Goal: Use online tool/utility: Use online tool/utility

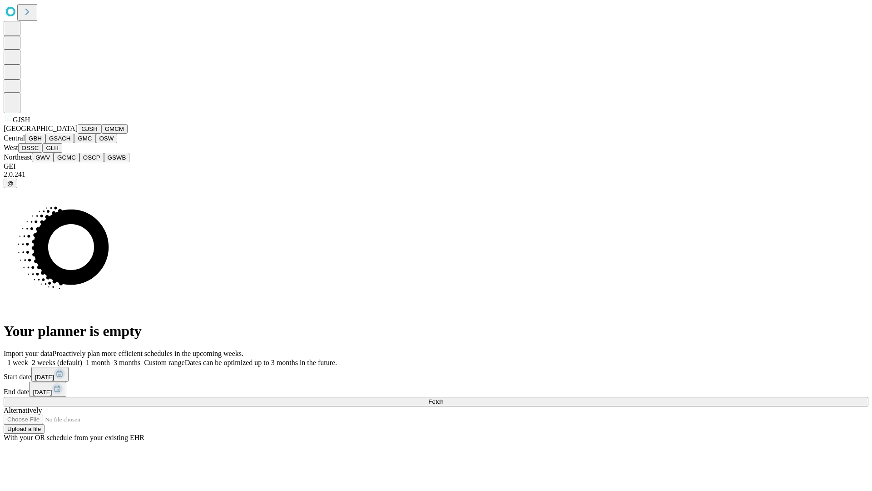
click at [78, 134] on button "GJSH" at bounding box center [90, 129] width 24 height 10
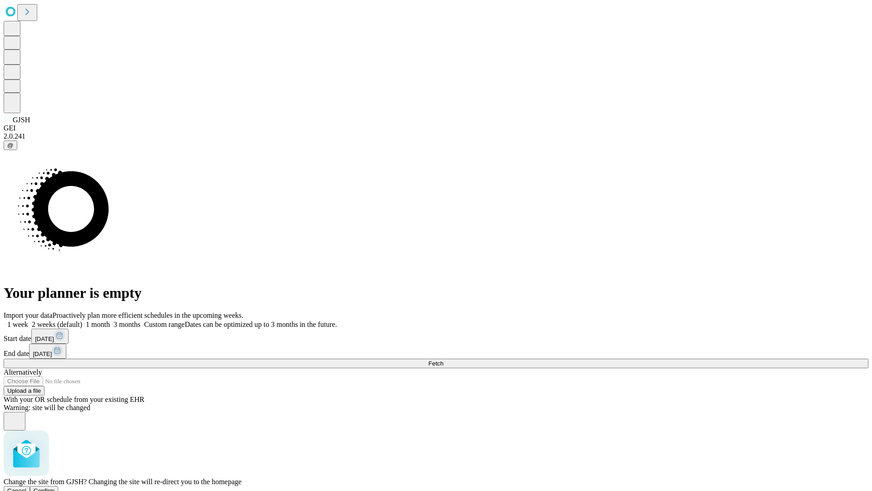
click at [55, 487] on span "Confirm" at bounding box center [44, 490] width 21 height 7
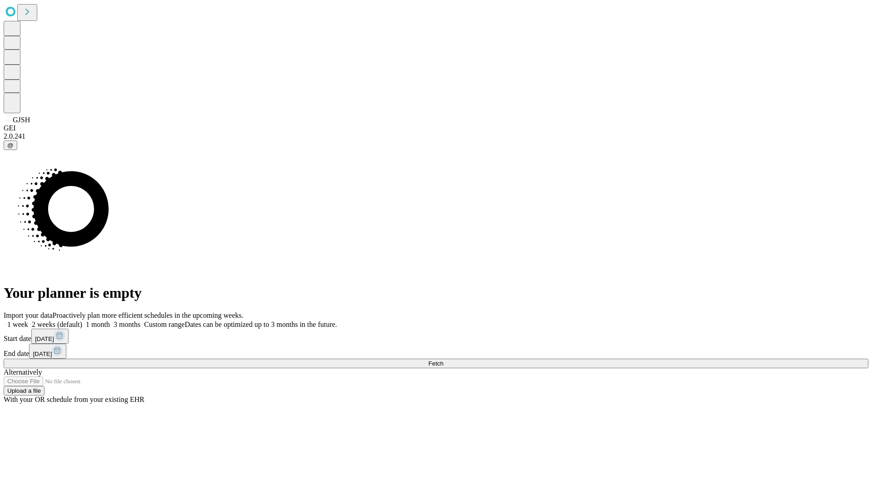
click at [110, 320] on label "1 month" at bounding box center [96, 324] width 28 height 8
click at [443, 360] on span "Fetch" at bounding box center [435, 363] width 15 height 7
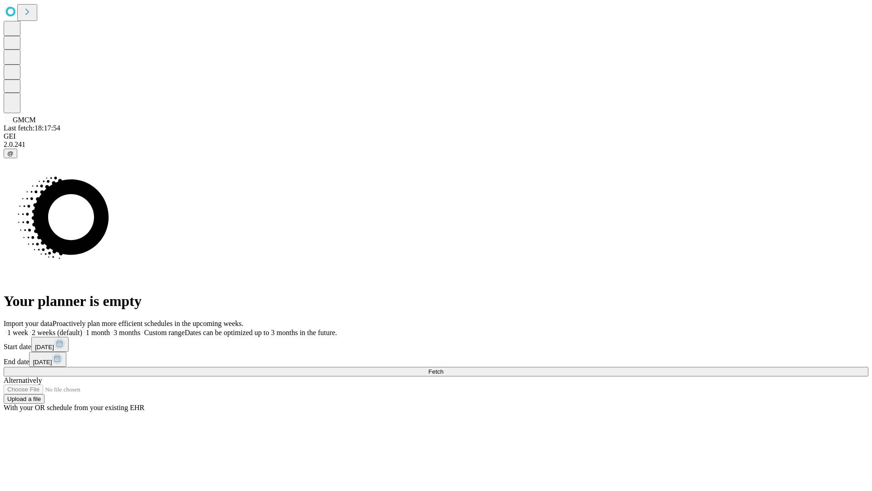
click at [443, 368] on span "Fetch" at bounding box center [435, 371] width 15 height 7
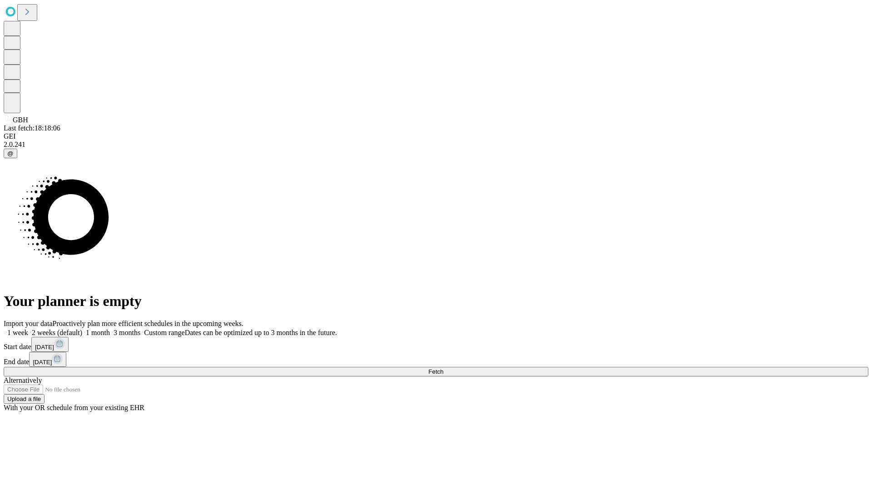
click at [443, 368] on span "Fetch" at bounding box center [435, 371] width 15 height 7
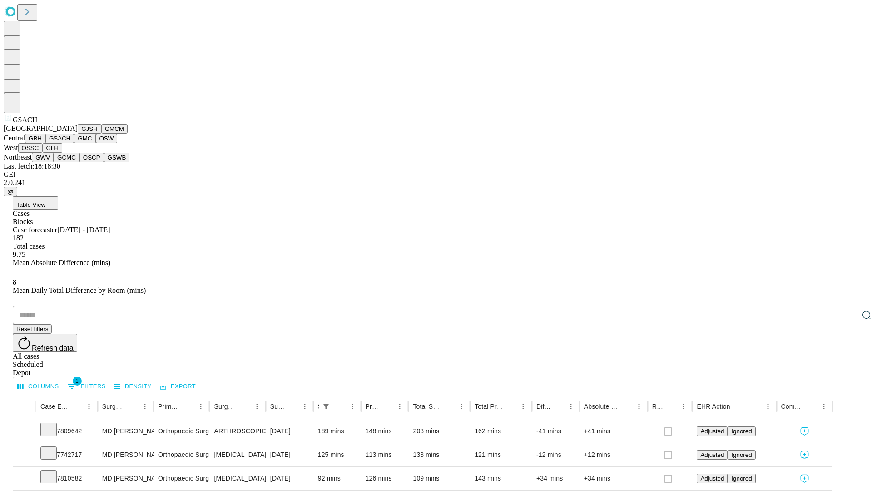
click at [74, 143] on button "GMC" at bounding box center [84, 139] width 21 height 10
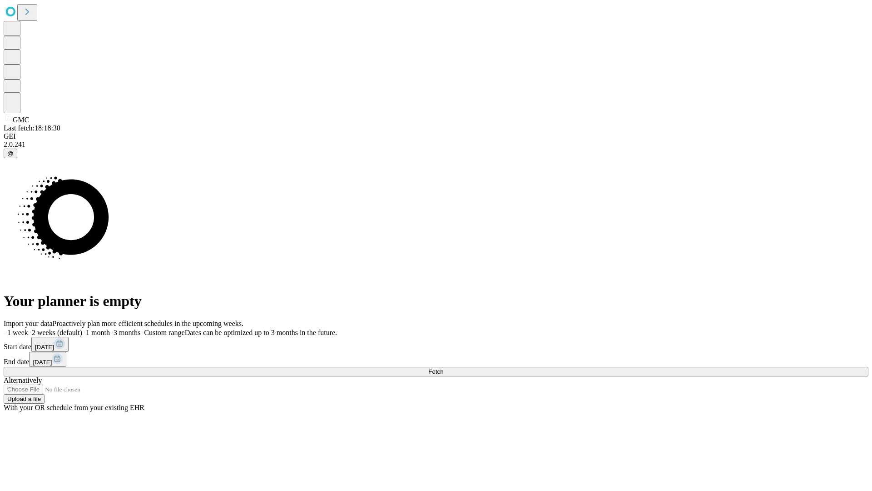
click at [110, 328] on label "1 month" at bounding box center [96, 332] width 28 height 8
click at [443, 368] on span "Fetch" at bounding box center [435, 371] width 15 height 7
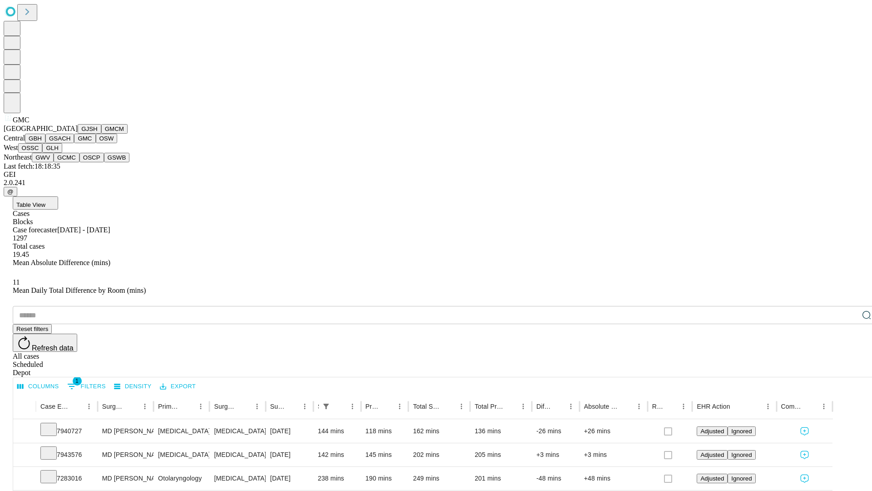
click at [96, 143] on button "OSW" at bounding box center [107, 139] width 22 height 10
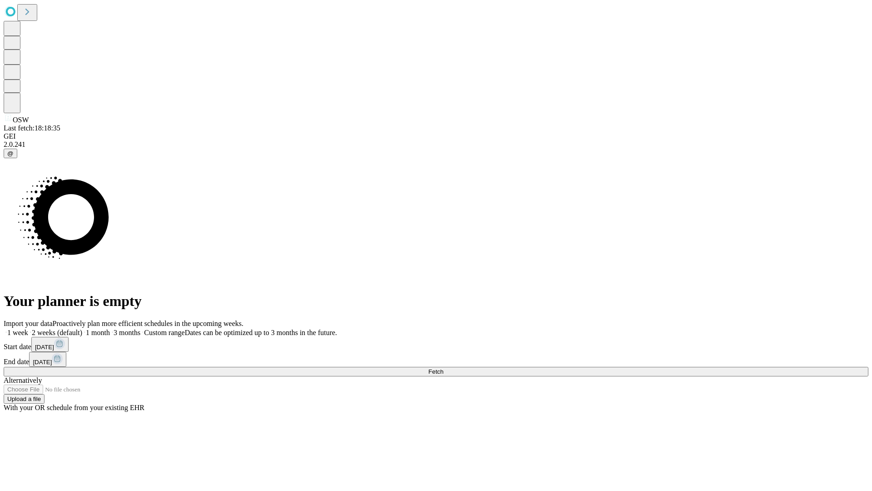
click at [110, 328] on label "1 month" at bounding box center [96, 332] width 28 height 8
click at [443, 368] on span "Fetch" at bounding box center [435, 371] width 15 height 7
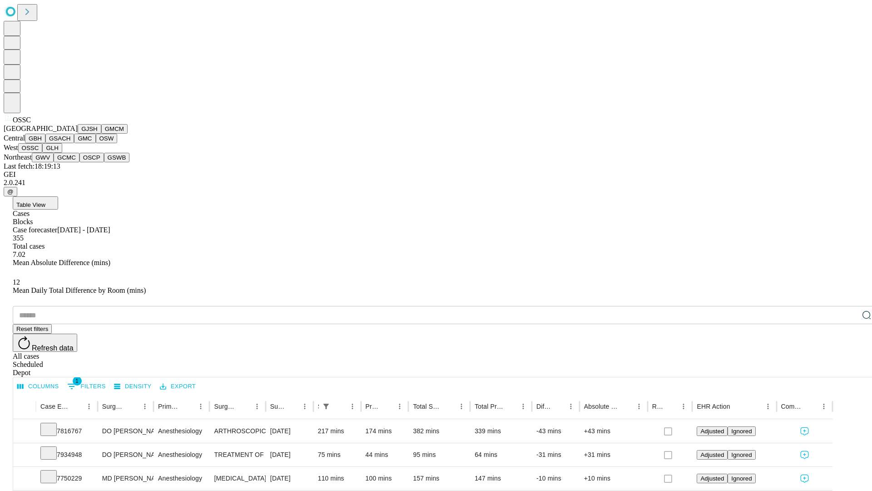
click at [62, 153] on button "GLH" at bounding box center [52, 148] width 20 height 10
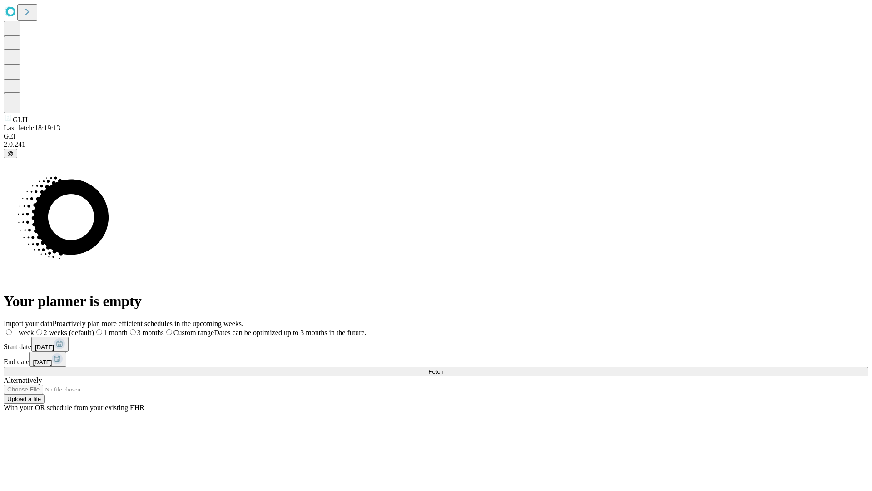
click at [128, 328] on label "1 month" at bounding box center [111, 332] width 34 height 8
click at [443, 368] on span "Fetch" at bounding box center [435, 371] width 15 height 7
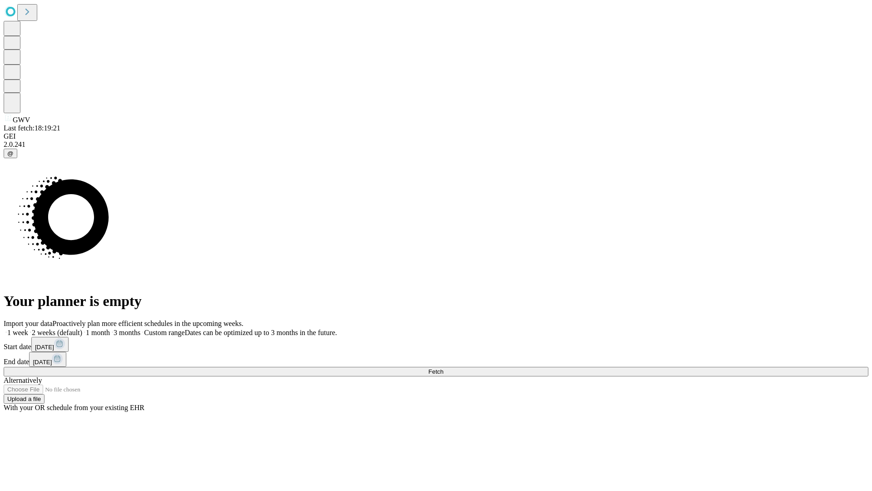
click at [110, 328] on label "1 month" at bounding box center [96, 332] width 28 height 8
click at [443, 368] on span "Fetch" at bounding box center [435, 371] width 15 height 7
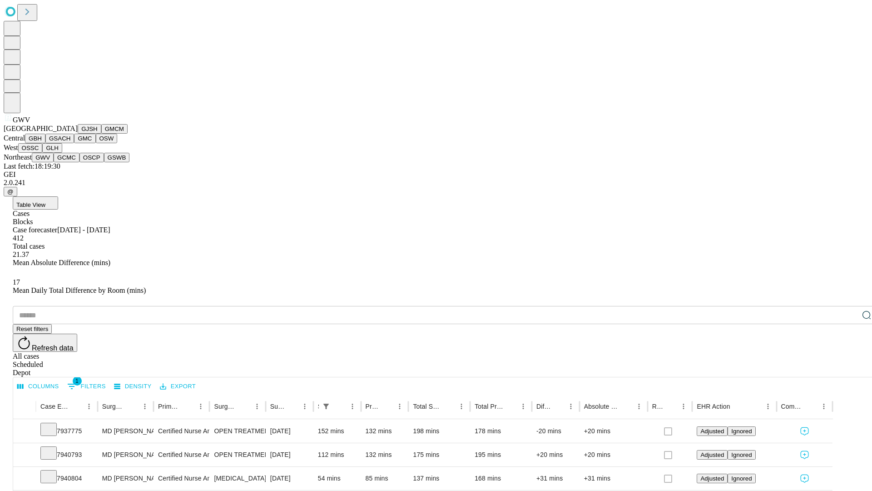
click at [70, 162] on button "GCMC" at bounding box center [67, 158] width 26 height 10
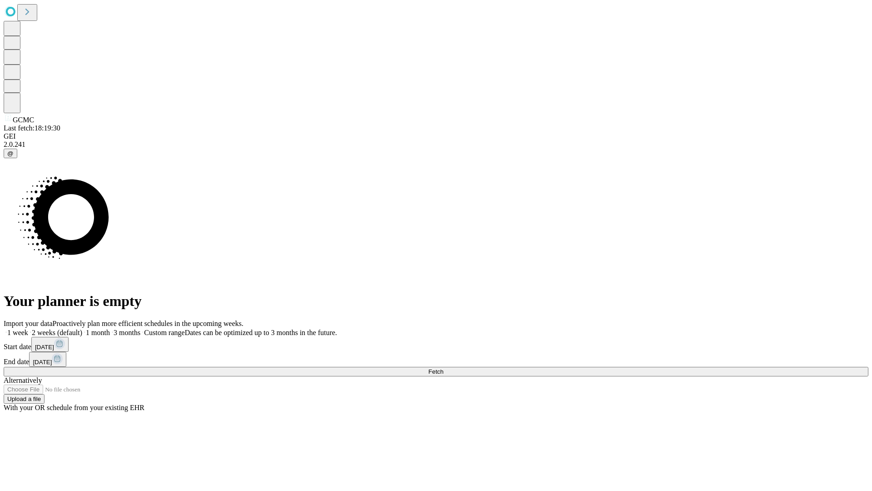
click at [110, 328] on label "1 month" at bounding box center [96, 332] width 28 height 8
click at [443, 368] on span "Fetch" at bounding box center [435, 371] width 15 height 7
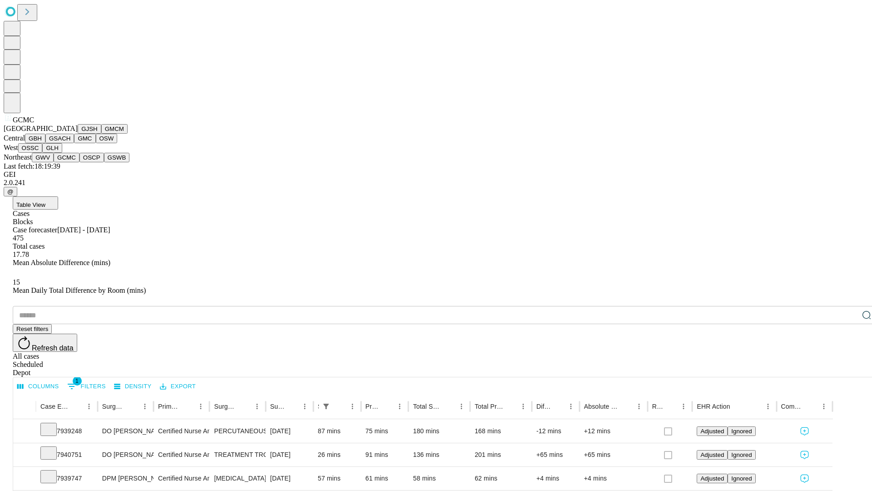
click at [79, 162] on button "OSCP" at bounding box center [91, 158] width 25 height 10
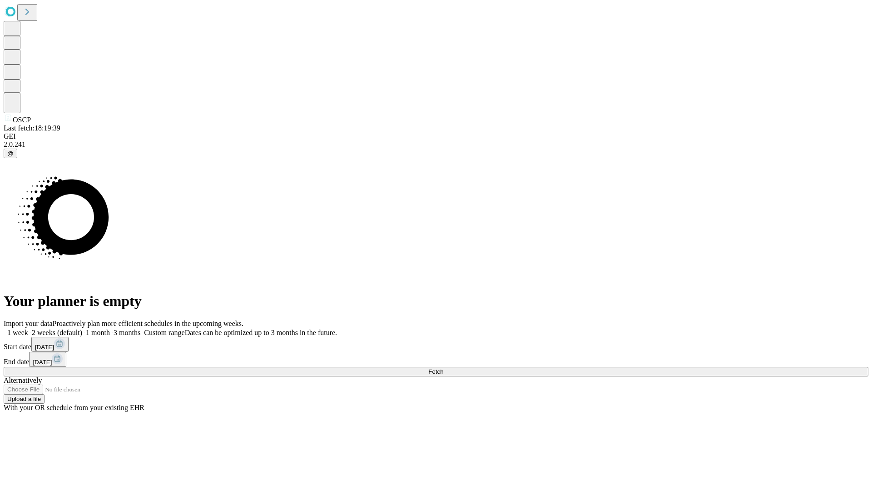
click at [443, 368] on span "Fetch" at bounding box center [435, 371] width 15 height 7
